Goal: Task Accomplishment & Management: Manage account settings

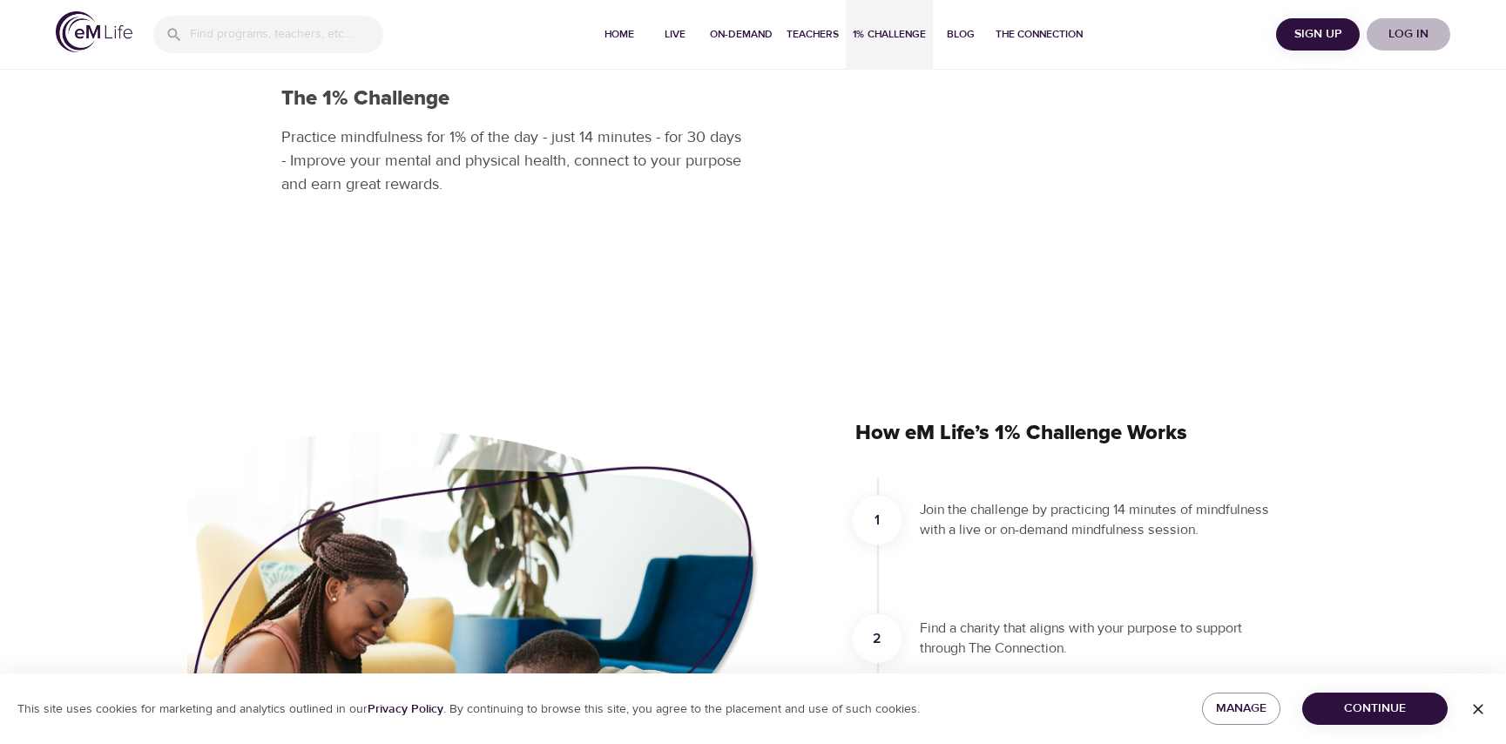
click at [1404, 38] on span "Log in" at bounding box center [1409, 35] width 70 height 22
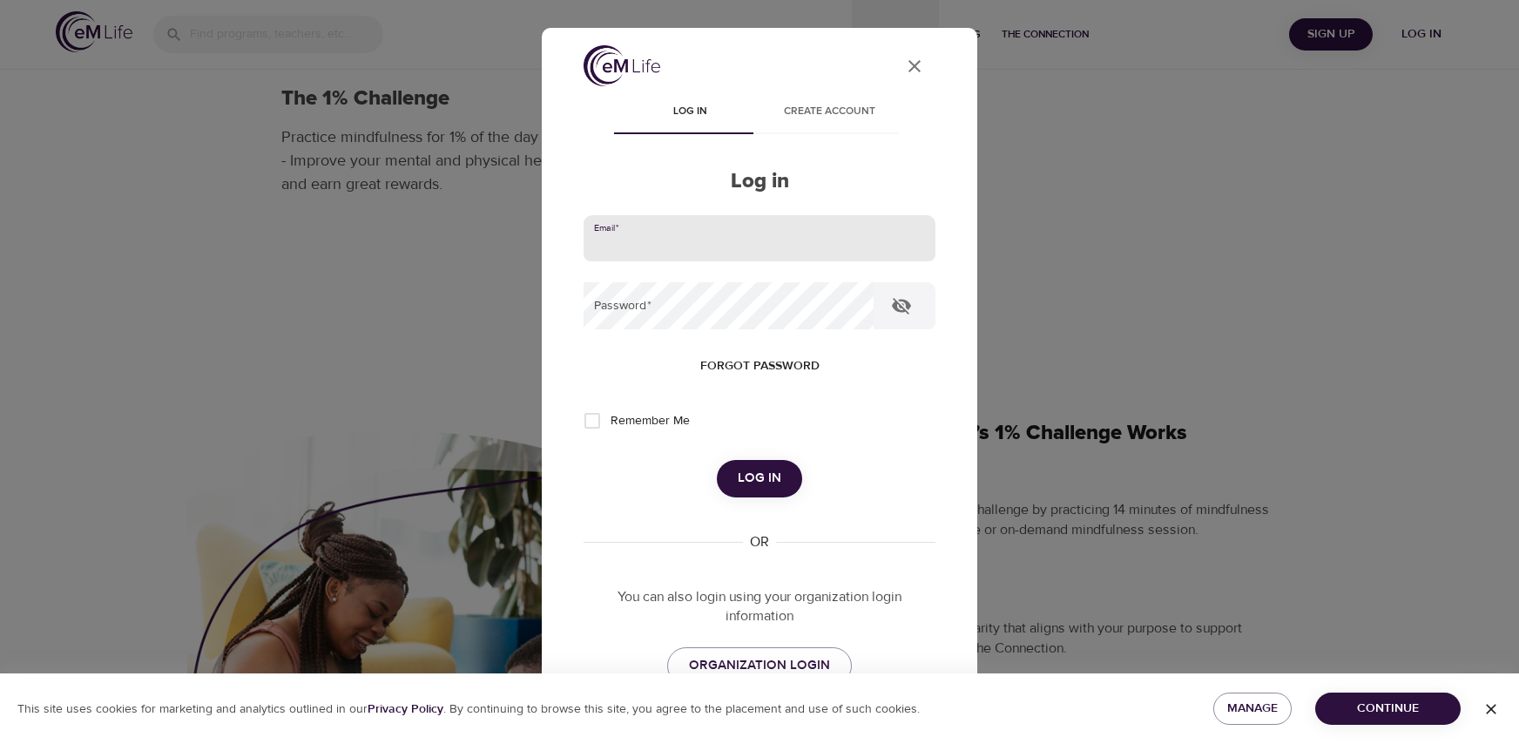
click at [791, 222] on input "email" at bounding box center [760, 238] width 352 height 47
type input "[EMAIL_ADDRESS][DOMAIN_NAME]"
click at [717, 460] on button "Log in" at bounding box center [759, 478] width 85 height 37
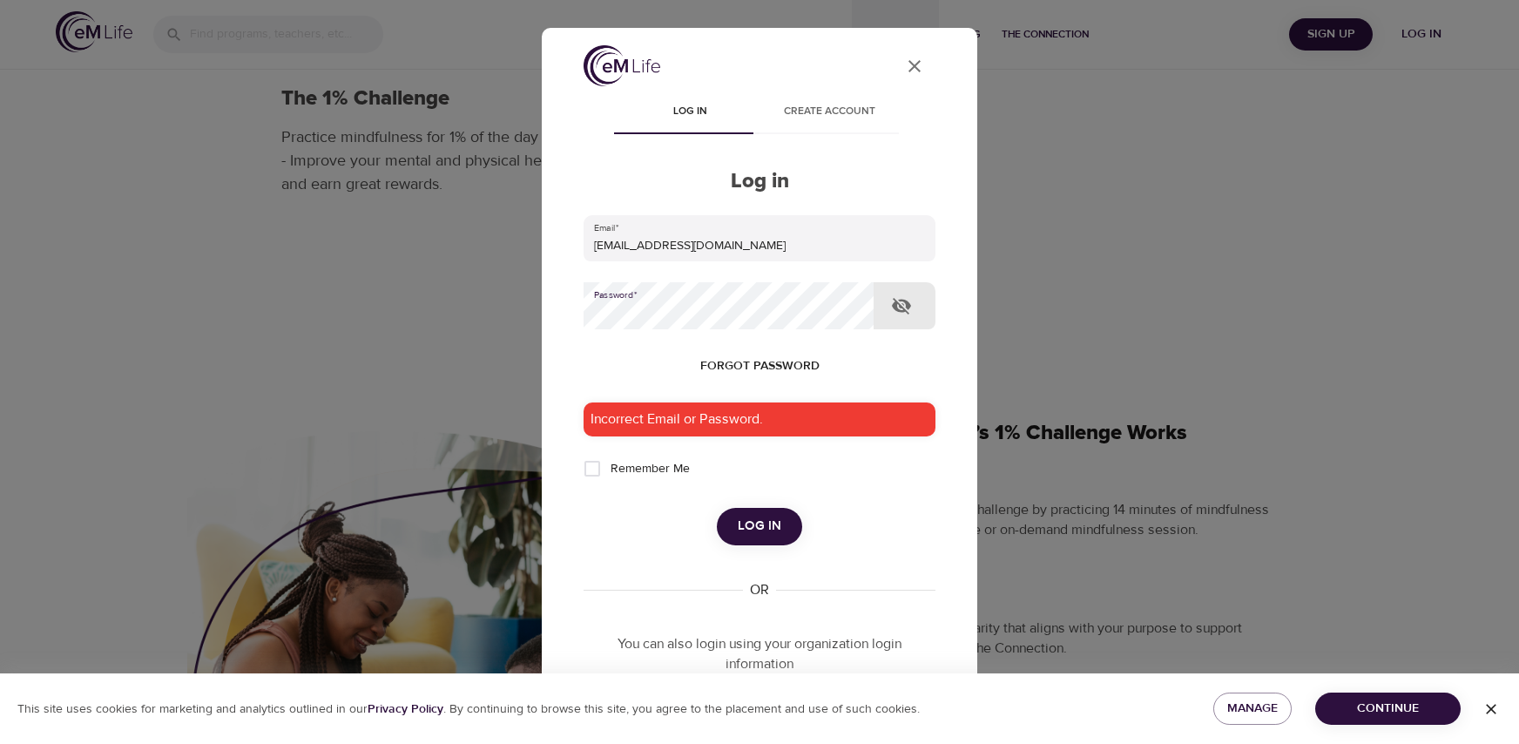
click at [717, 508] on button "Log in" at bounding box center [759, 526] width 85 height 37
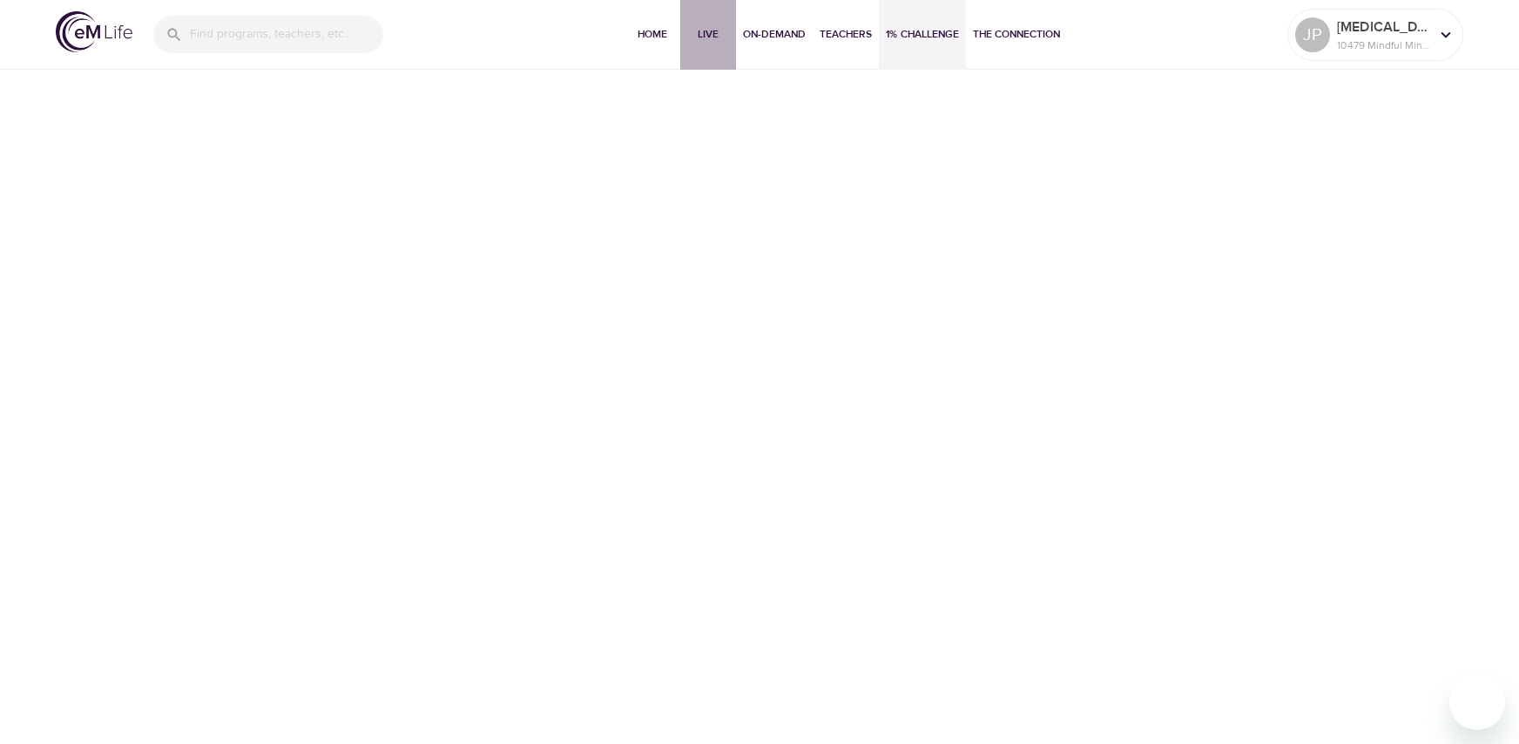
click at [701, 43] on span "Live" at bounding box center [708, 34] width 42 height 18
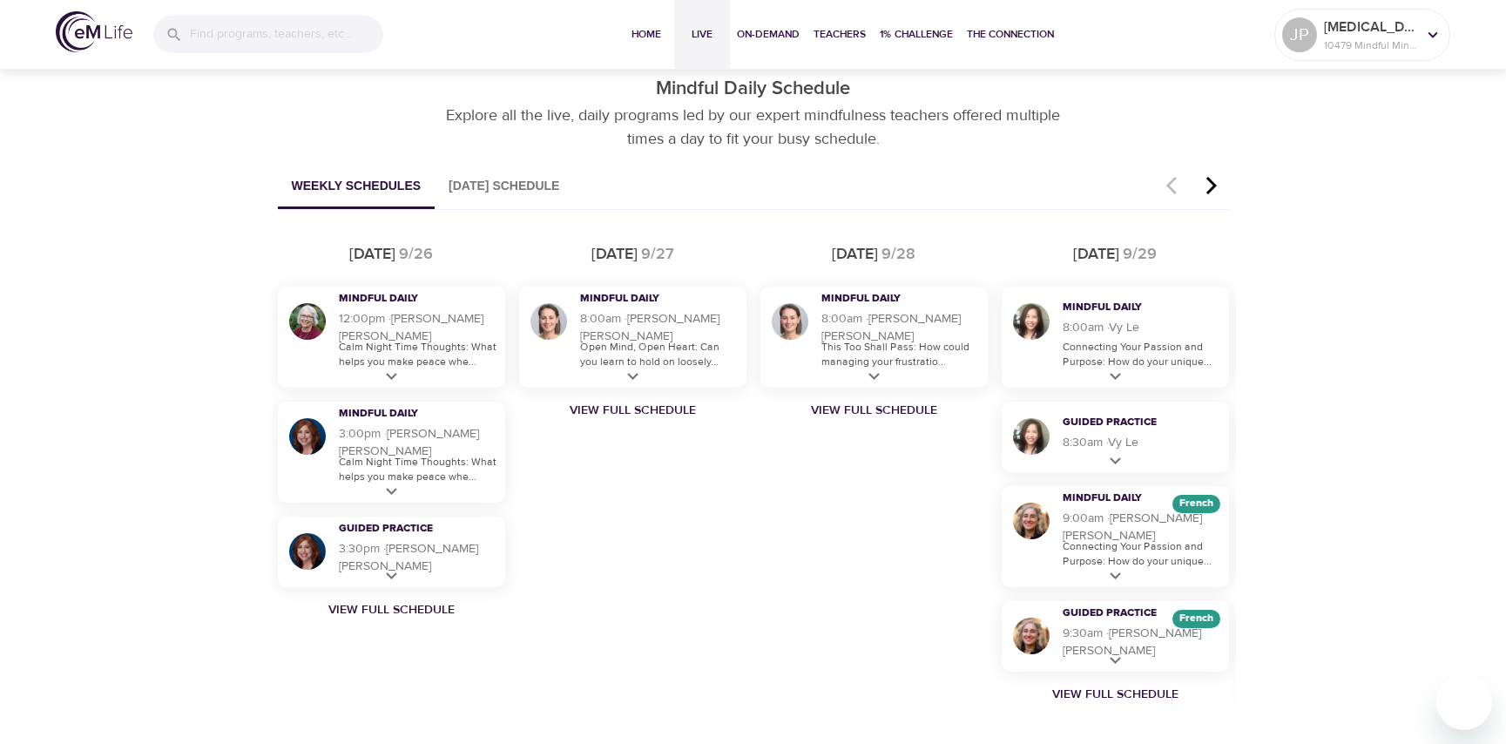
scroll to position [1046, 0]
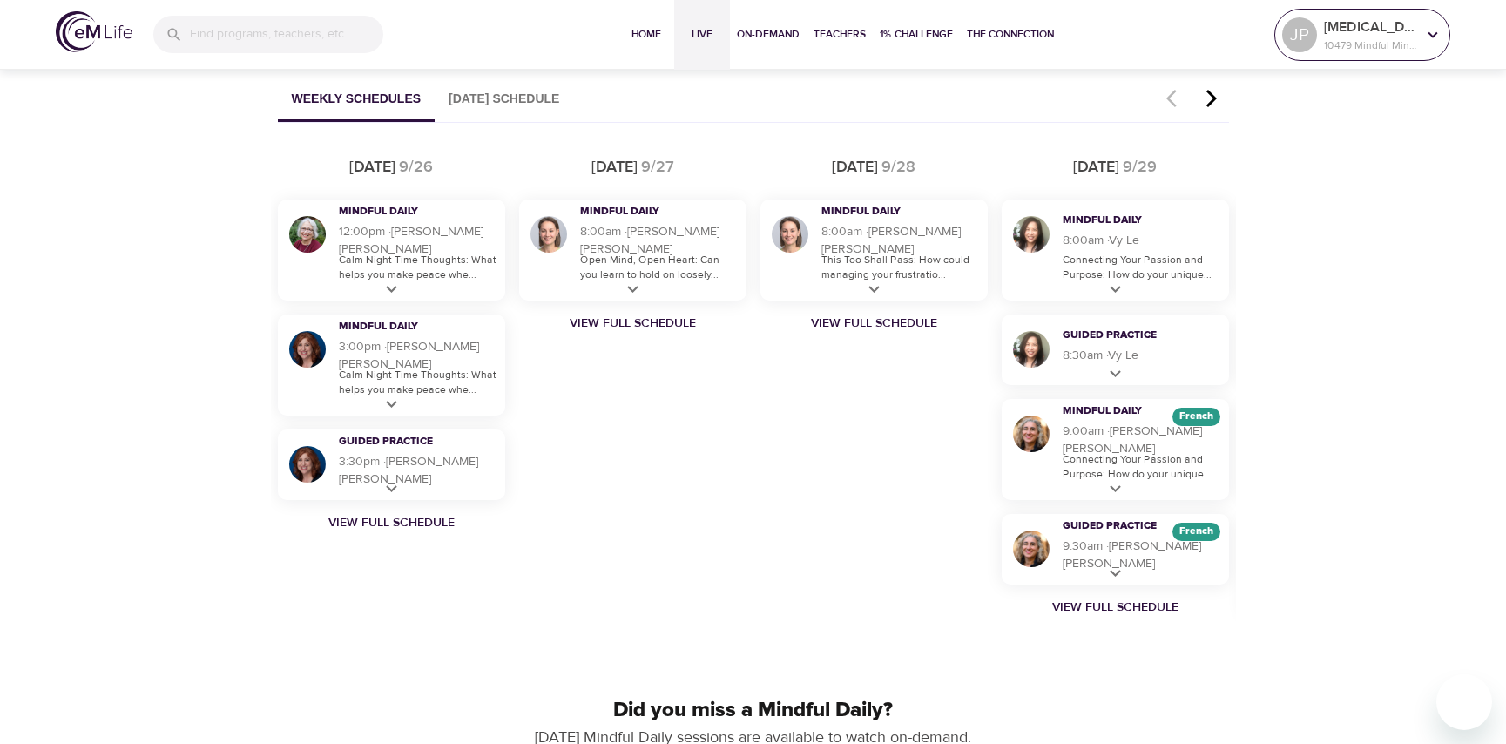
click at [1424, 51] on div "JP [MEDICAL_DATA] 10479 Mindful Minutes" at bounding box center [1362, 35] width 167 height 44
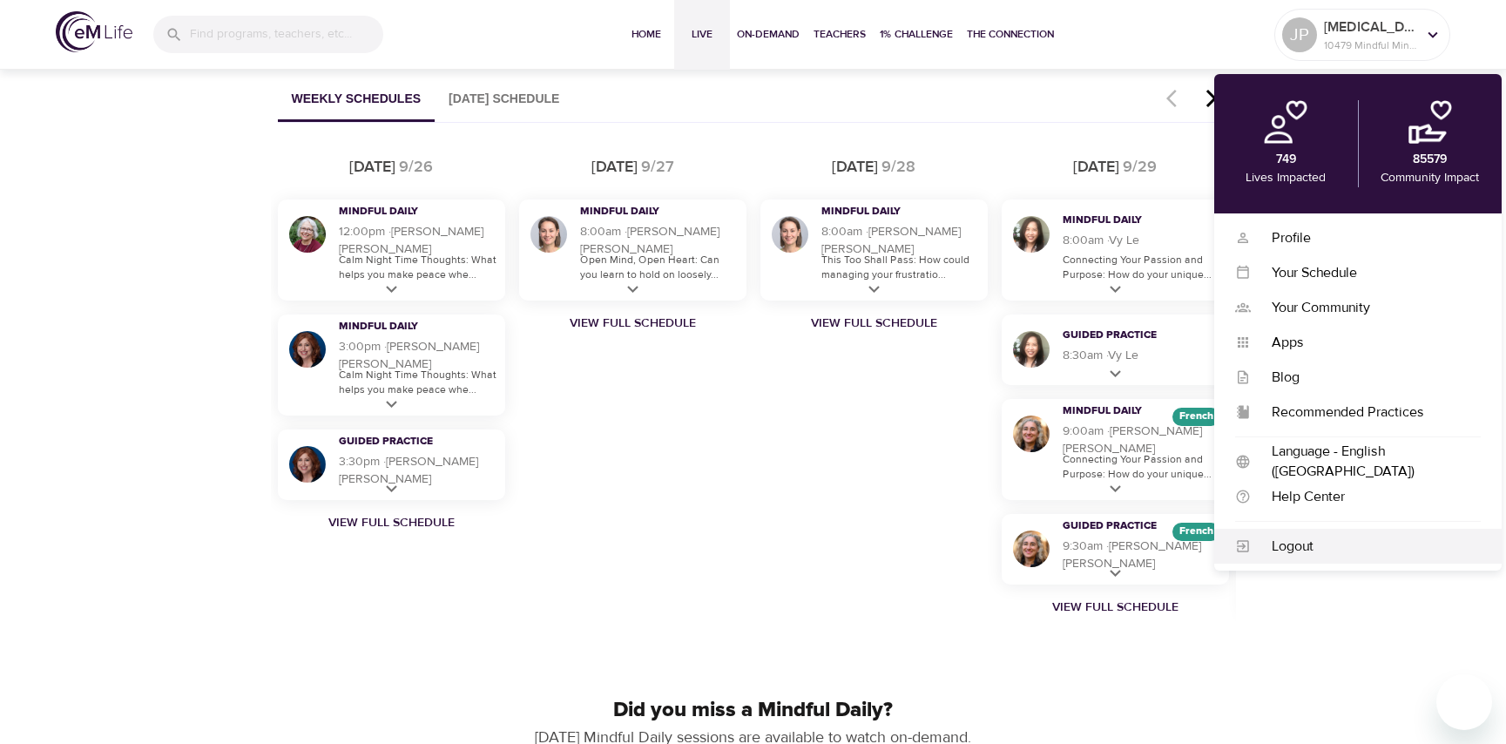
click at [1301, 542] on div "Logout" at bounding box center [1366, 547] width 230 height 20
